Goal: Task Accomplishment & Management: Complete application form

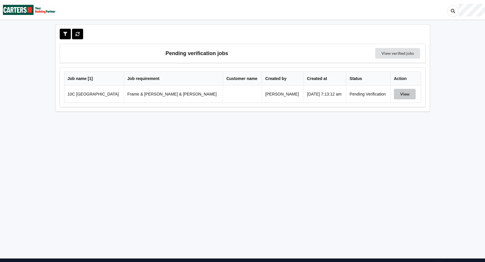
click at [397, 93] on button "View" at bounding box center [405, 94] width 22 height 11
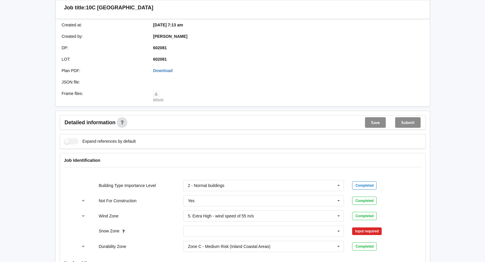
scroll to position [176, 0]
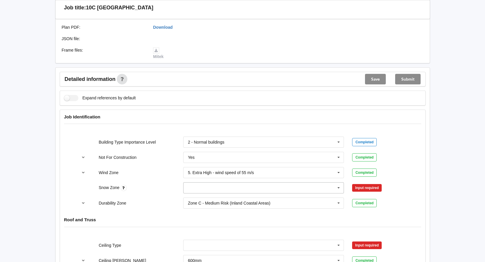
click at [339, 182] on icon at bounding box center [338, 187] width 9 height 11
click at [190, 196] on span "N0" at bounding box center [190, 198] width 5 height 5
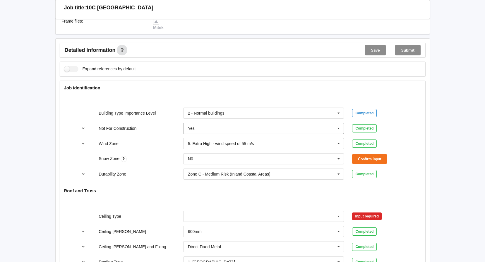
scroll to position [205, 0]
click at [370, 154] on button "Confirm input" at bounding box center [369, 159] width 35 height 10
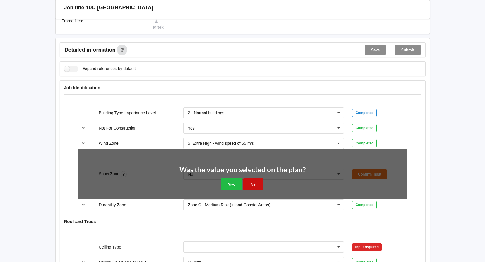
click at [255, 178] on button "No" at bounding box center [253, 184] width 20 height 12
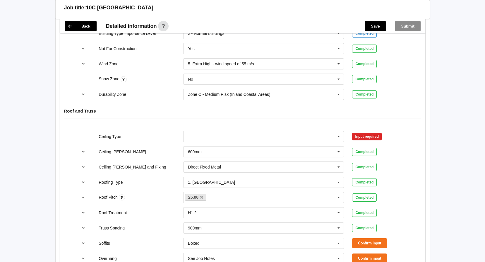
scroll to position [293, 0]
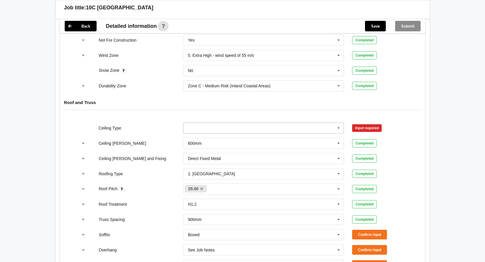
click at [287, 123] on input "text" at bounding box center [264, 128] width 160 height 11
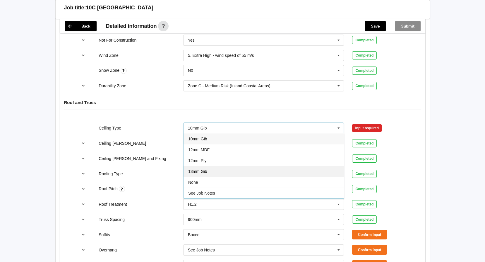
click at [199, 169] on span "13mm Gib" at bounding box center [197, 171] width 19 height 5
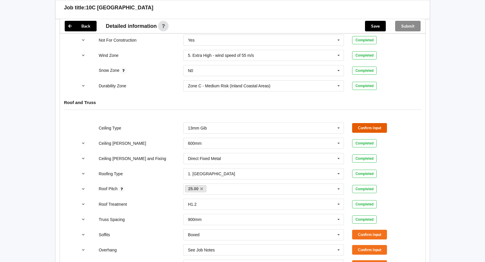
click at [361, 123] on button "Confirm input" at bounding box center [369, 128] width 35 height 10
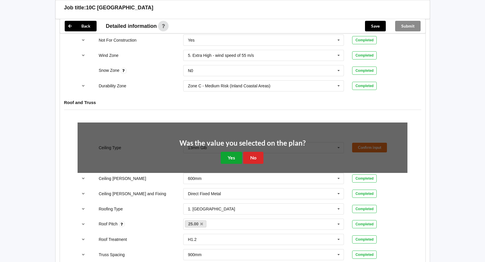
click at [224, 152] on button "Yes" at bounding box center [231, 158] width 21 height 12
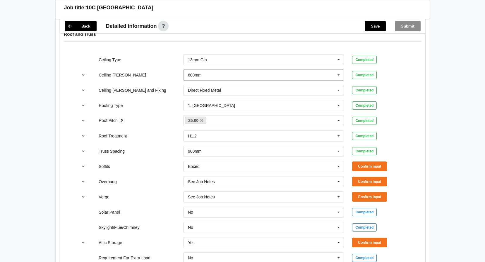
scroll to position [380, 0]
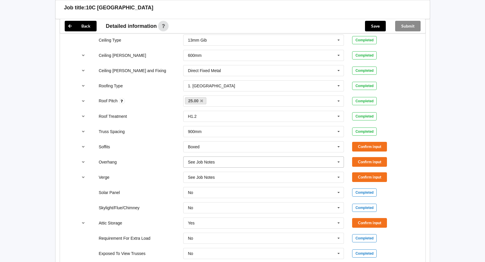
click at [220, 157] on input "text" at bounding box center [264, 161] width 160 height 11
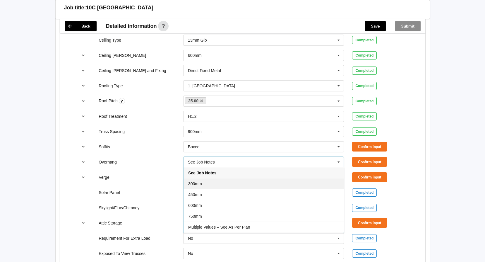
click at [214, 178] on div "300mm" at bounding box center [263, 183] width 160 height 11
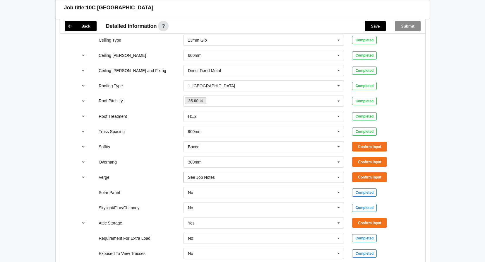
click at [216, 172] on input "text" at bounding box center [264, 177] width 160 height 11
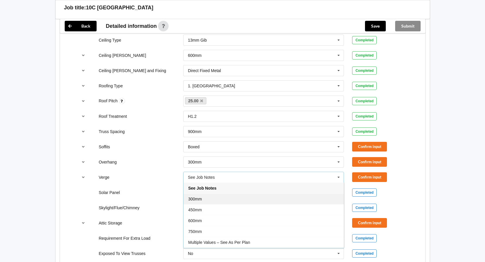
click at [204, 193] on div "300mm" at bounding box center [263, 198] width 160 height 11
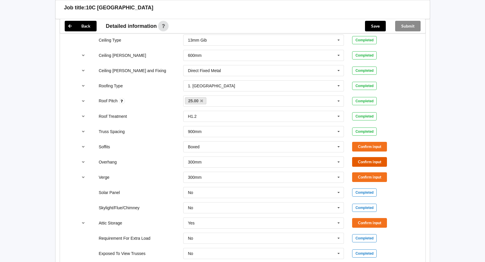
click at [364, 157] on button "Confirm input" at bounding box center [369, 162] width 35 height 10
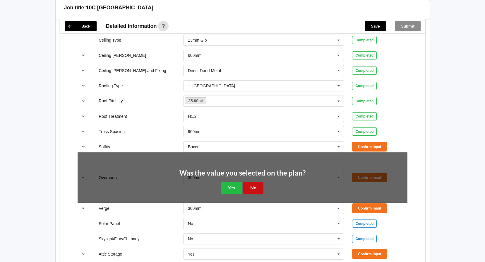
click at [253, 183] on button "No" at bounding box center [253, 187] width 20 height 12
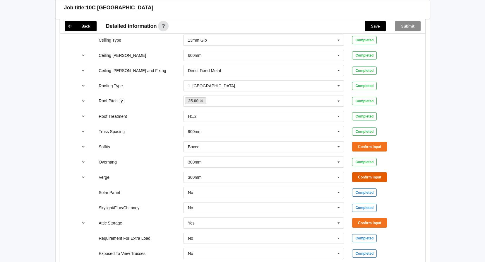
click at [374, 172] on button "Confirm input" at bounding box center [369, 177] width 35 height 10
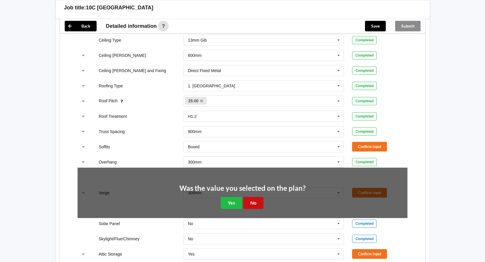
click at [251, 197] on button "No" at bounding box center [253, 203] width 20 height 12
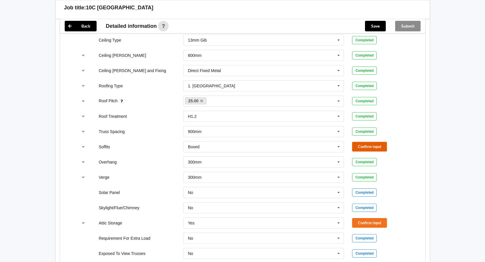
click at [373, 142] on button "Confirm input" at bounding box center [369, 147] width 35 height 10
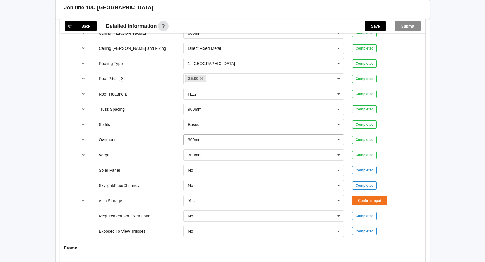
scroll to position [439, 0]
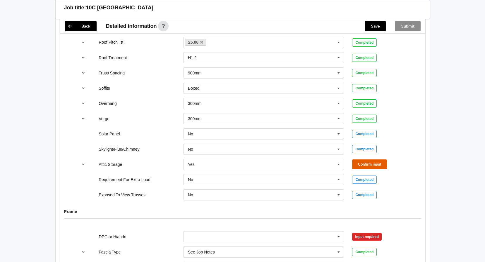
click at [361, 159] on button "Confirm input" at bounding box center [369, 164] width 35 height 10
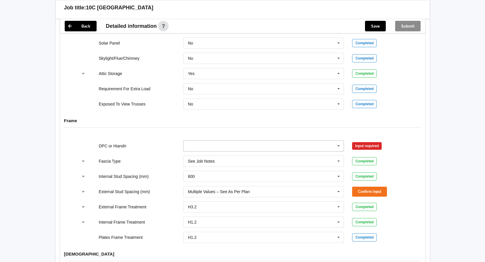
scroll to position [556, 0]
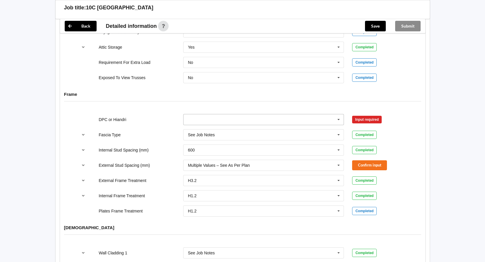
click at [304, 114] on input "text" at bounding box center [264, 119] width 160 height 11
click at [219, 125] on div "DPC Fitted" at bounding box center [263, 130] width 160 height 11
click at [369, 114] on button "Confirm input" at bounding box center [369, 119] width 35 height 10
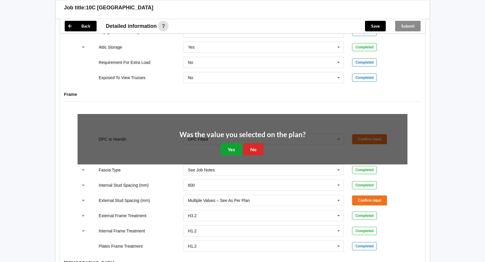
click at [234, 143] on button "Yes" at bounding box center [231, 149] width 21 height 12
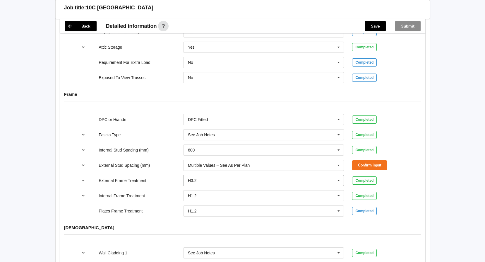
click at [254, 175] on input "text" at bounding box center [264, 180] width 160 height 11
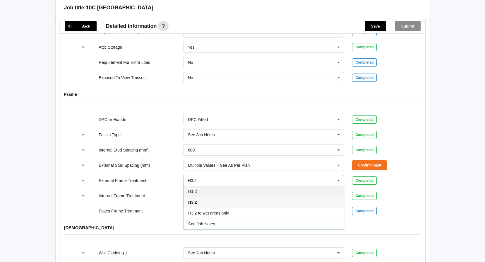
click at [203, 185] on div "H1.2" at bounding box center [263, 190] width 160 height 11
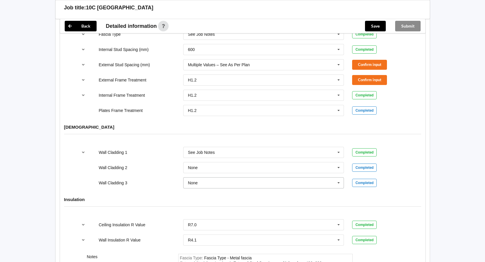
scroll to position [673, 0]
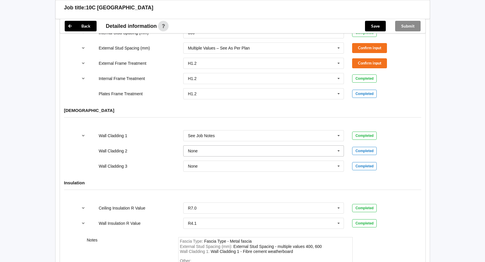
click at [234, 146] on input "text" at bounding box center [264, 150] width 160 height 11
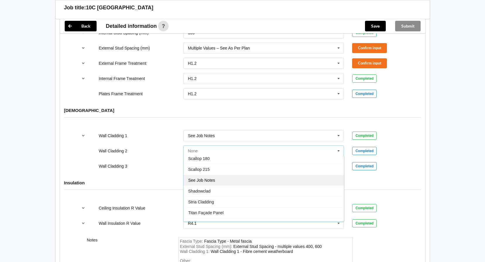
scroll to position [328, 0]
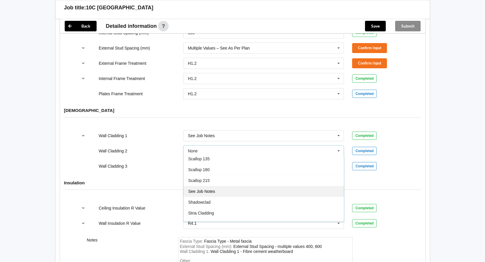
click at [204, 189] on span "See Job Notes" at bounding box center [201, 191] width 27 height 5
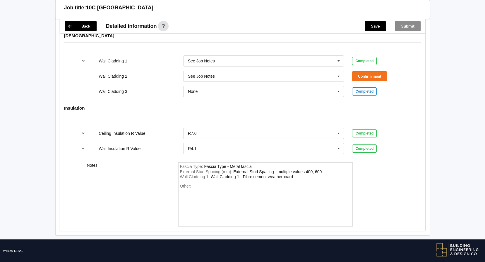
scroll to position [748, 0]
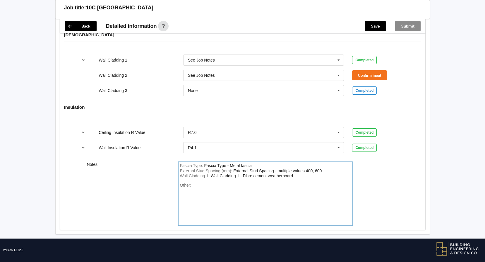
click at [296, 173] on div "Wall Cladding 1 : Wall Cladding 1 - Fibre cement weatherboard" at bounding box center [265, 175] width 171 height 5
click at [311, 173] on div "Wall Cladding 1 - Fibre cement weatherboard BGC Nulone 175" at bounding box center [268, 175] width 114 height 5
click at [312, 173] on div "Wall Cladding 1 - Fibre cement weatherboard BGC Nulone 175" at bounding box center [268, 175] width 114 height 5
click at [199, 183] on div "Other:" at bounding box center [265, 203] width 171 height 41
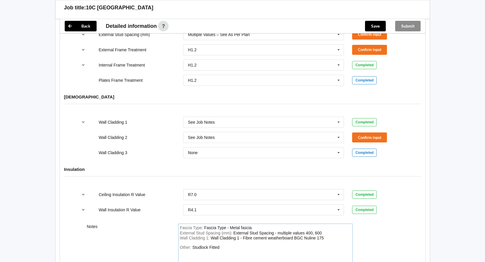
scroll to position [631, 0]
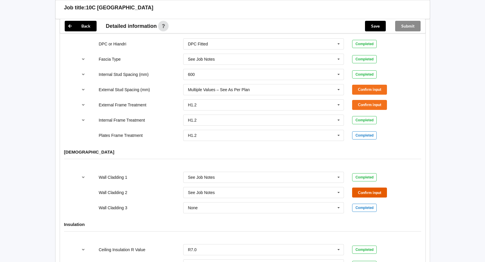
click at [363, 187] on button "Confirm input" at bounding box center [369, 192] width 35 height 10
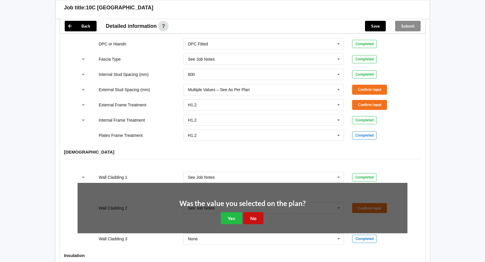
click at [254, 212] on button "No" at bounding box center [253, 218] width 20 height 12
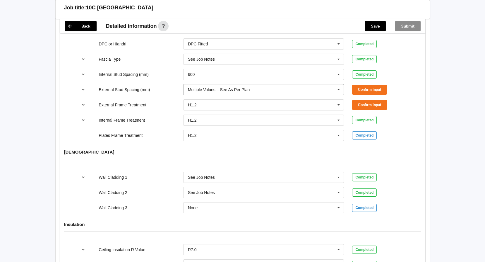
click at [339, 84] on icon at bounding box center [338, 89] width 9 height 11
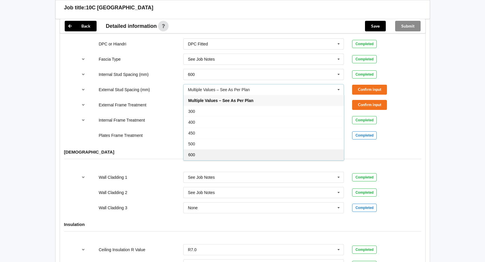
click at [190, 152] on span "600" at bounding box center [191, 154] width 7 height 5
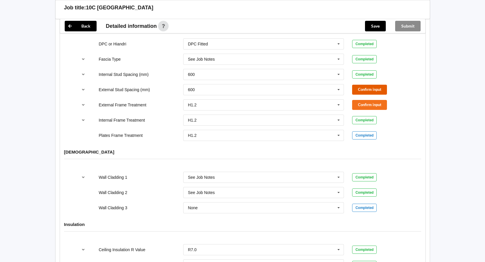
click at [368, 85] on button "Confirm input" at bounding box center [369, 90] width 35 height 10
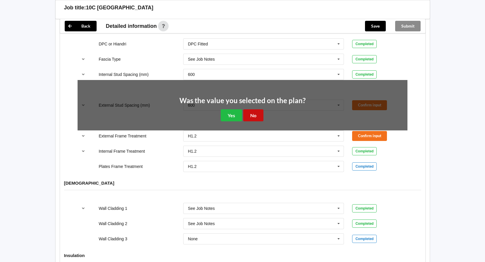
click at [253, 109] on button "No" at bounding box center [253, 115] width 20 height 12
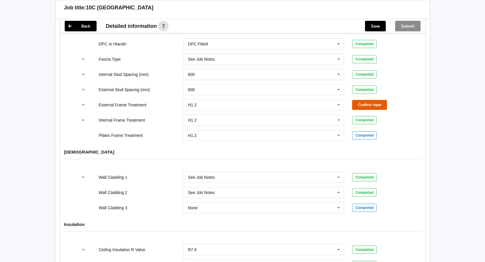
click at [370, 100] on button "Confirm input" at bounding box center [369, 105] width 35 height 10
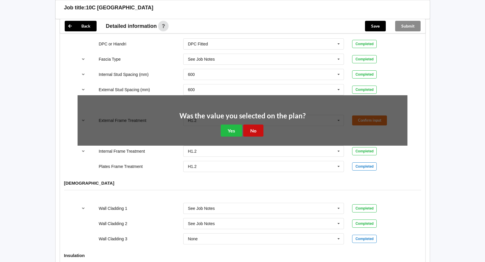
click at [257, 124] on button "No" at bounding box center [253, 130] width 20 height 12
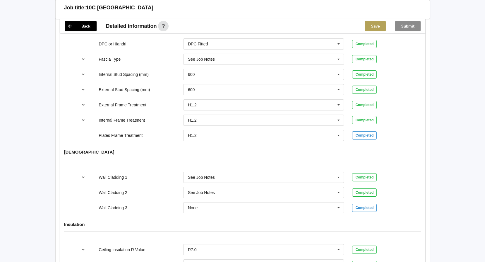
click at [379, 25] on button "Save" at bounding box center [375, 26] width 21 height 11
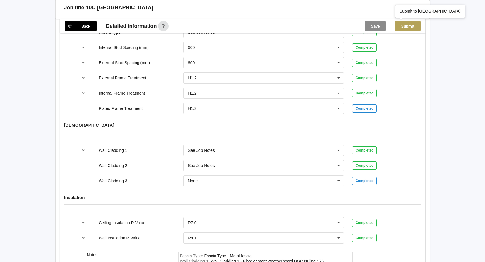
click at [408, 27] on button "Submit" at bounding box center [407, 26] width 25 height 11
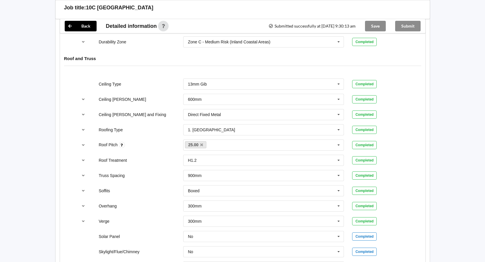
scroll to position [105, 0]
